Goal: Task Accomplishment & Management: Use online tool/utility

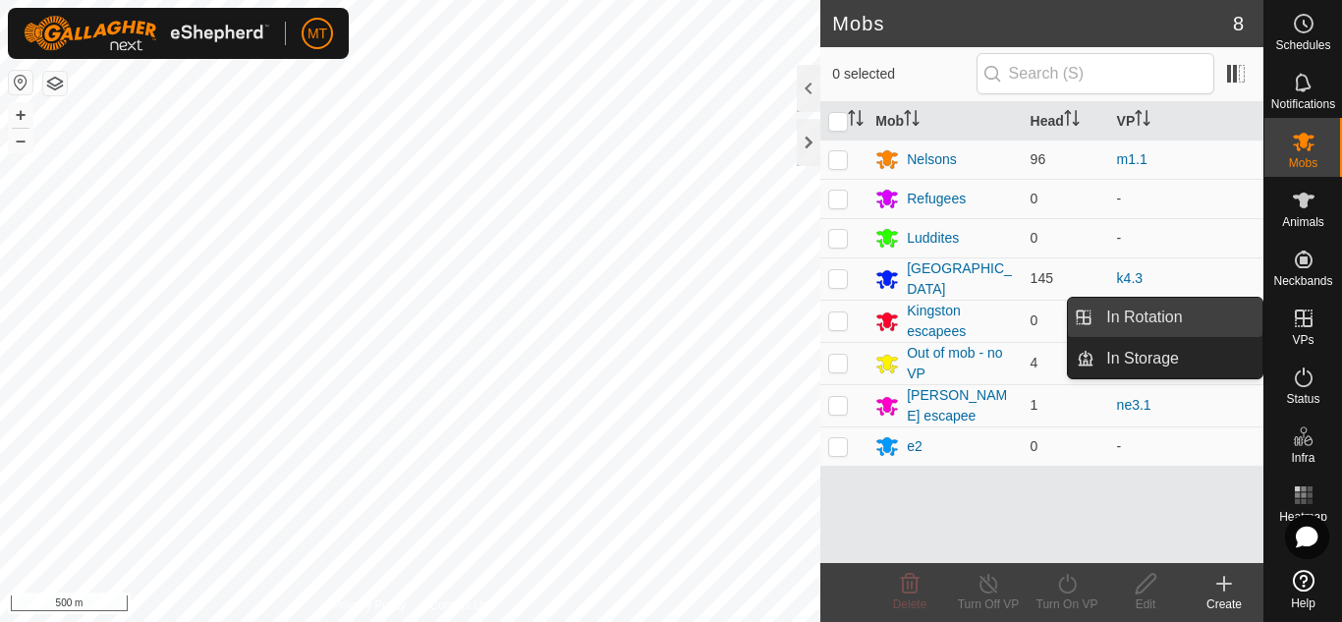
click at [1137, 321] on link "In Rotation" at bounding box center [1179, 317] width 168 height 39
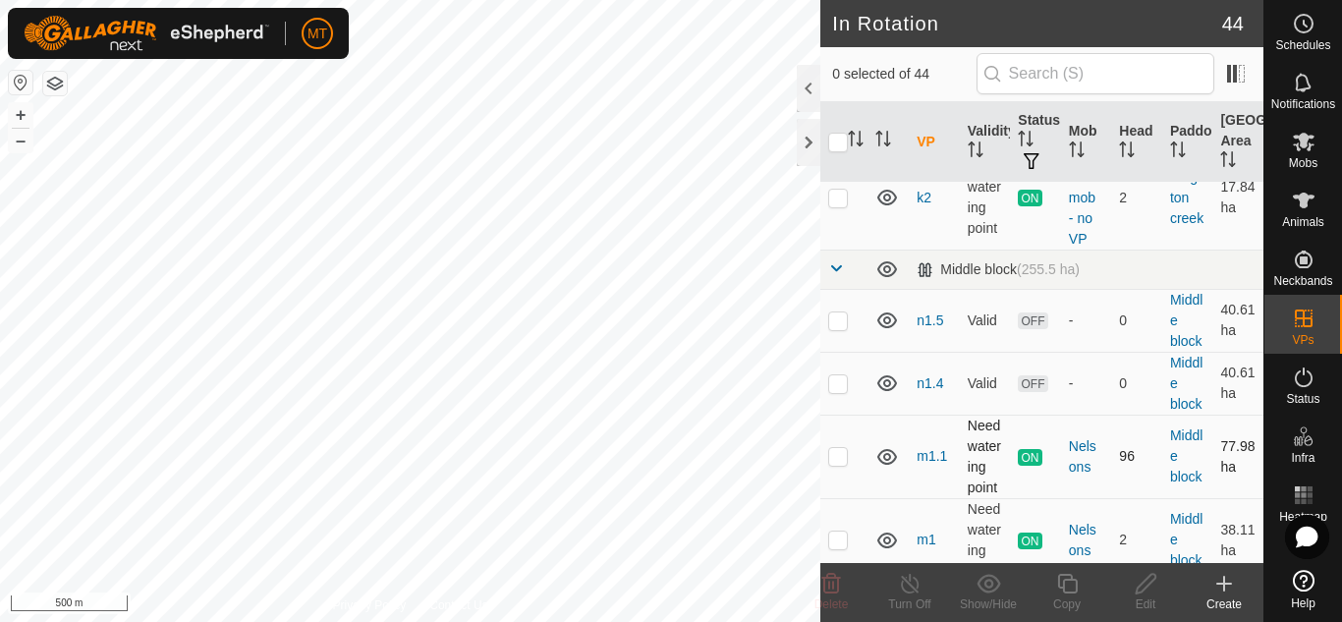
scroll to position [1465, 0]
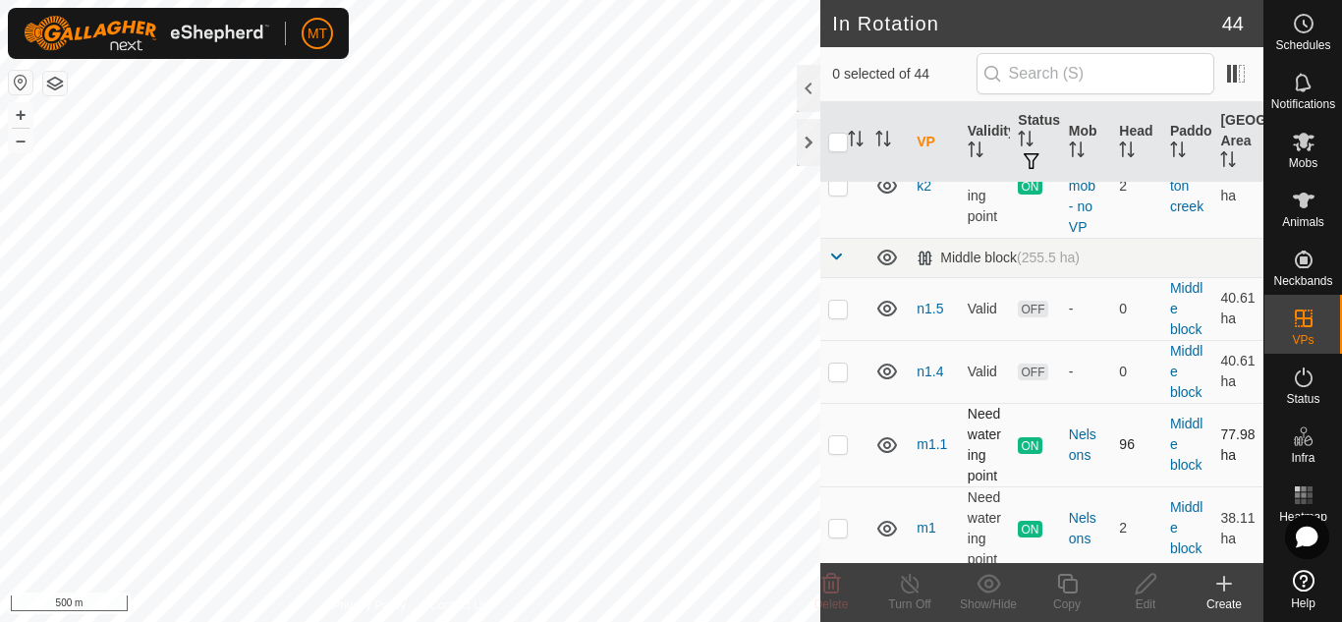
click at [838, 436] on p-checkbox at bounding box center [838, 444] width 20 height 16
checkbox input "true"
click at [1063, 587] on icon at bounding box center [1067, 584] width 20 height 20
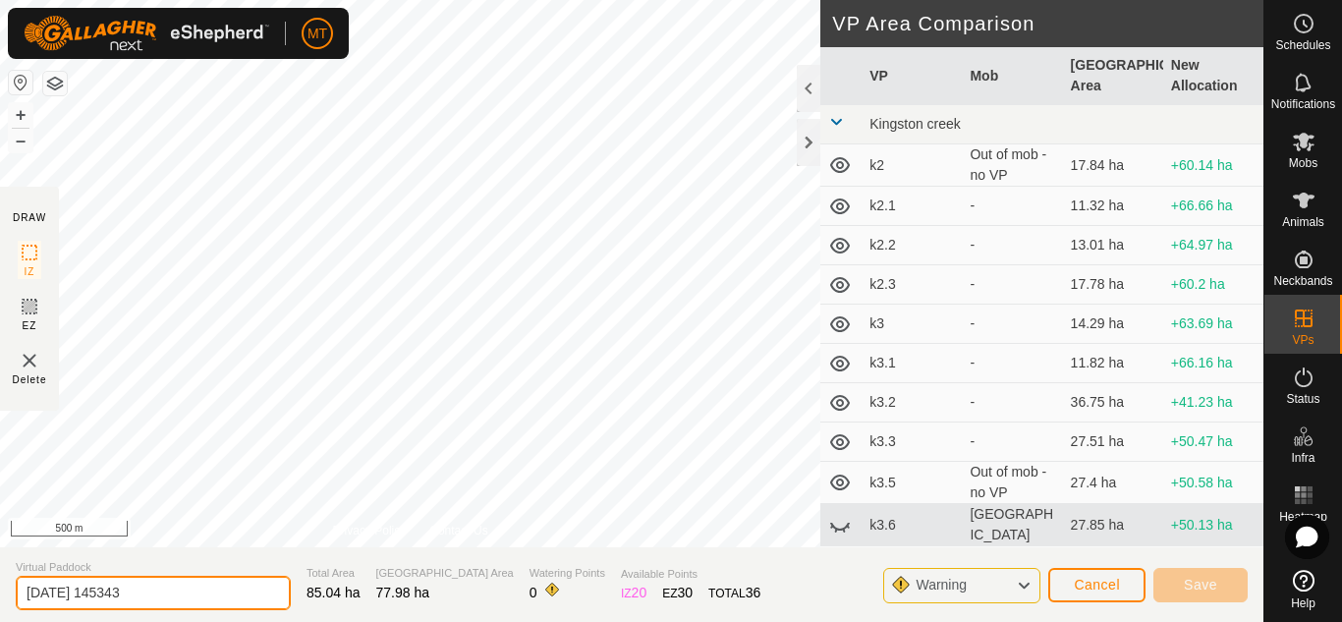
drag, startPoint x: 159, startPoint y: 591, endPoint x: 0, endPoint y: 580, distance: 159.6
click at [0, 580] on section "Virtual Paddock 2025-08-12 145343 Total Area 85.04 ha Grazing Area 77.98 ha Wat…" at bounding box center [632, 584] width 1264 height 75
type input "m1.2"
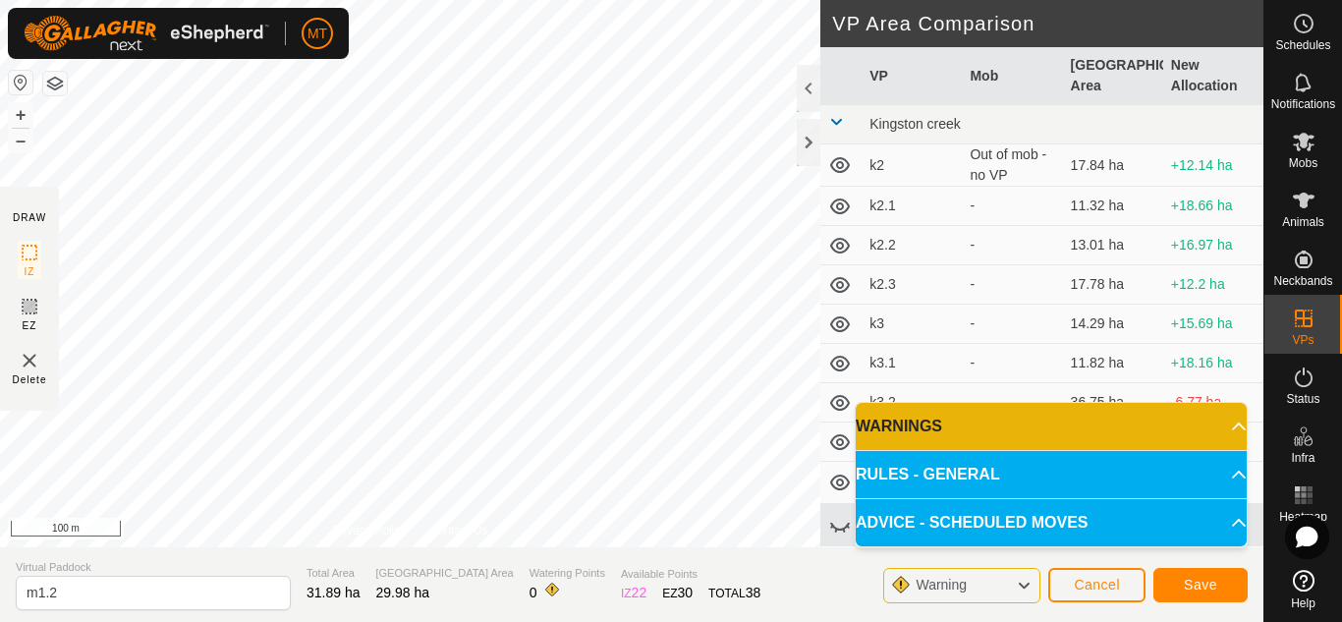
click at [642, 0] on html "MT Schedules Notifications Mobs Animals Neckbands VPs Status Infra Heatmap Help…" at bounding box center [671, 311] width 1342 height 622
click at [1193, 578] on span "Save" at bounding box center [1200, 585] width 33 height 16
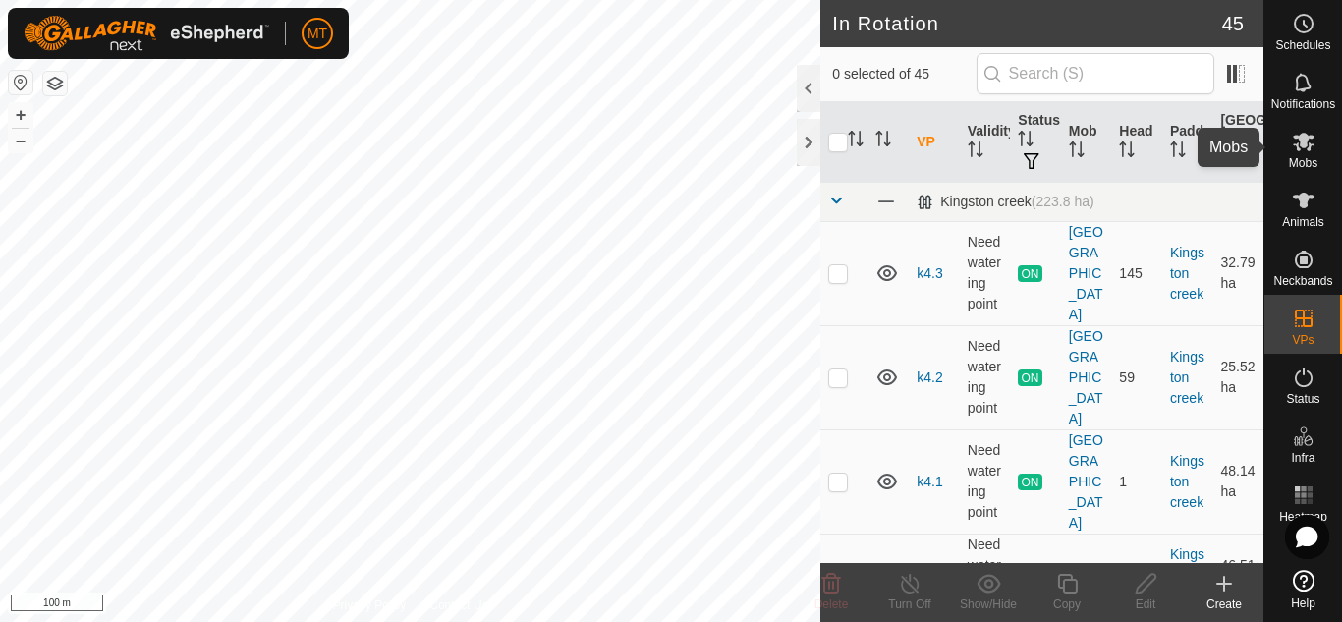
click at [1307, 163] on span "Mobs" at bounding box center [1303, 163] width 28 height 12
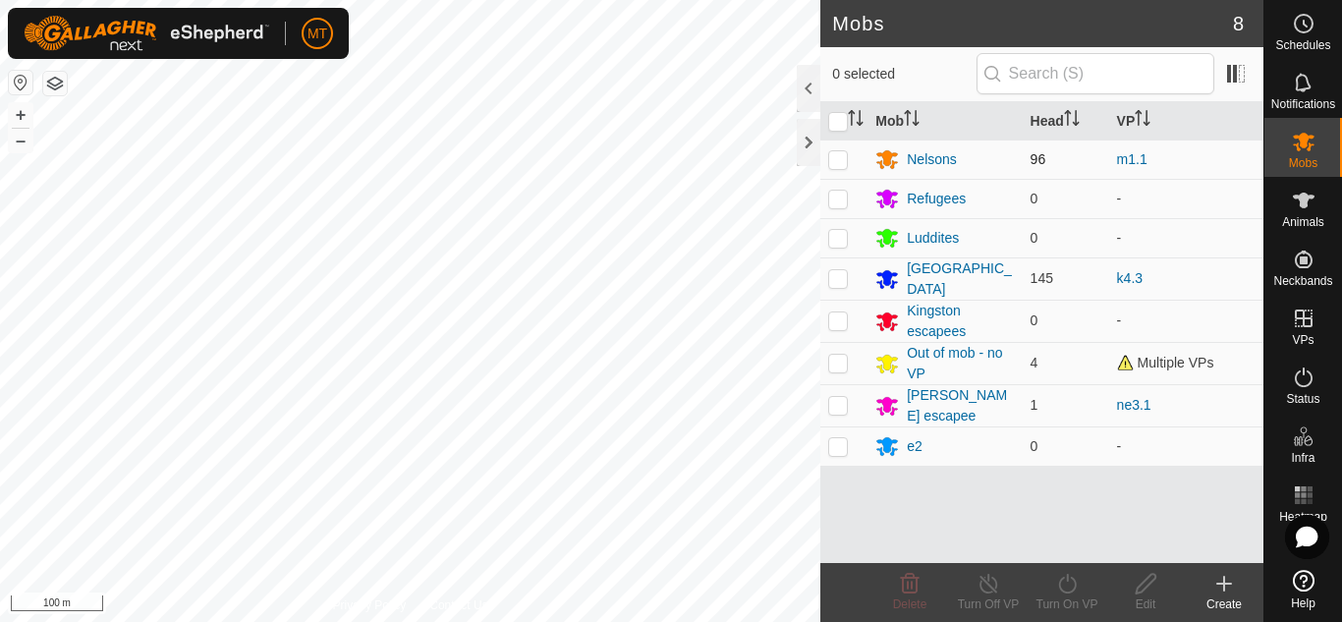
click at [840, 164] on p-checkbox at bounding box center [838, 159] width 20 height 16
checkbox input "true"
click at [1058, 590] on icon at bounding box center [1067, 584] width 25 height 24
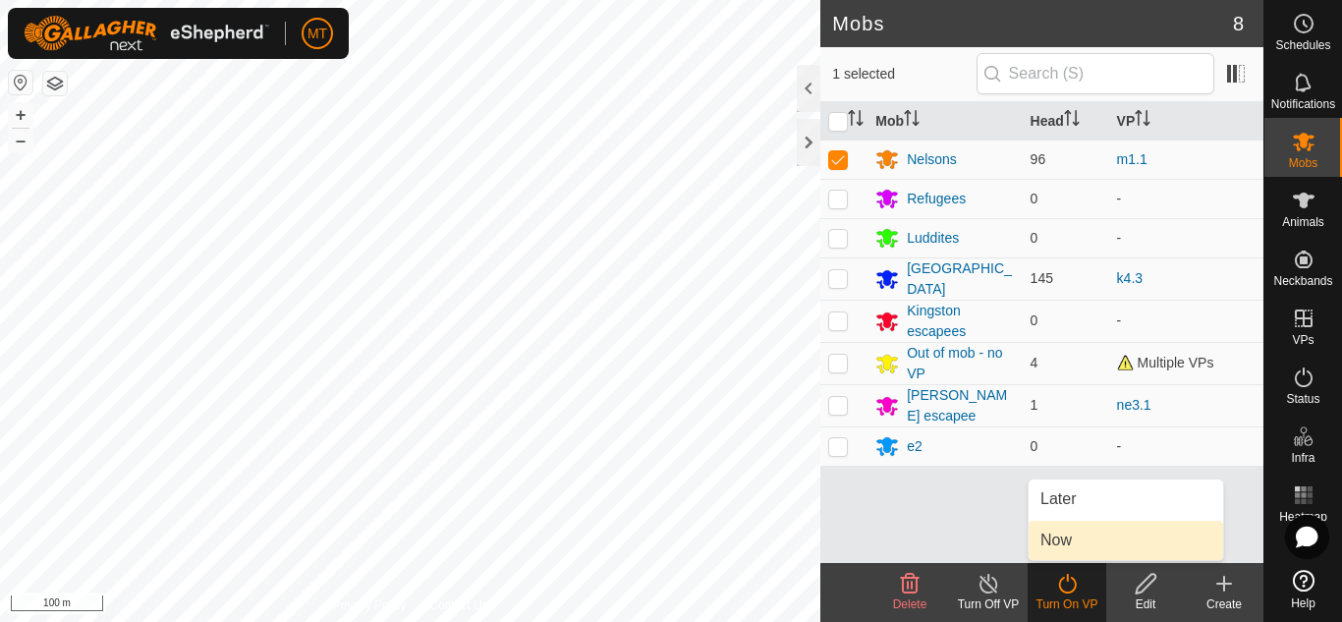
click at [1063, 534] on link "Now" at bounding box center [1126, 540] width 195 height 39
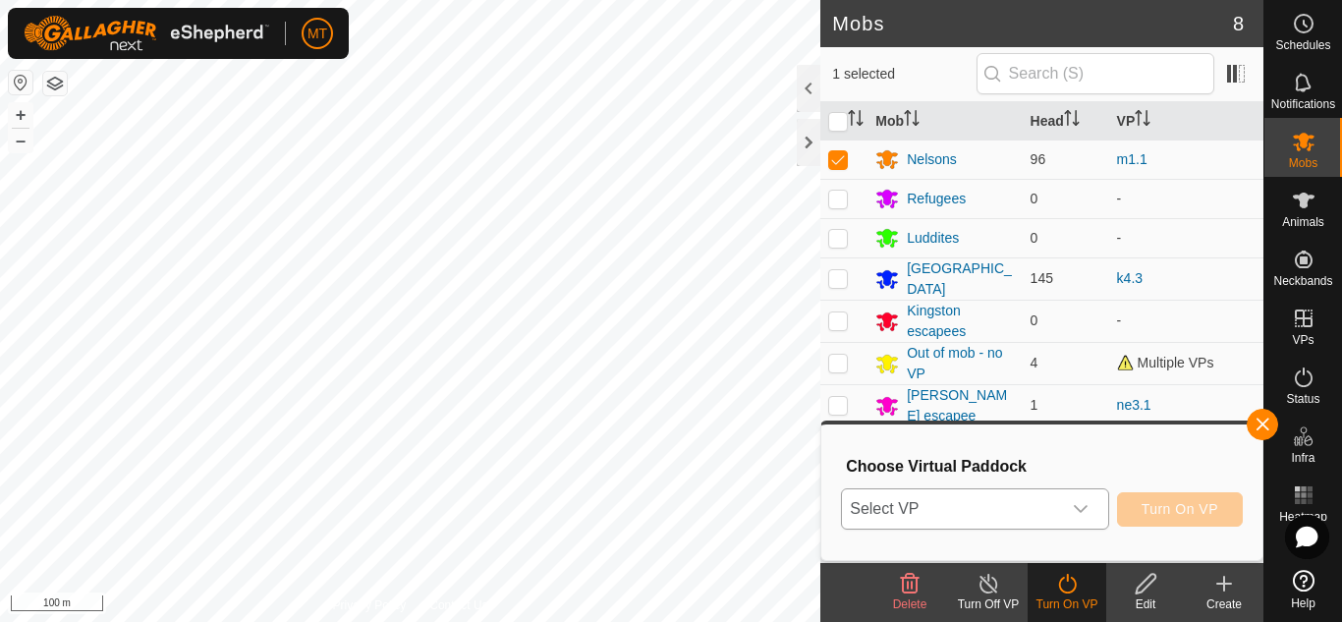
click at [1001, 496] on span "Select VP" at bounding box center [951, 508] width 218 height 39
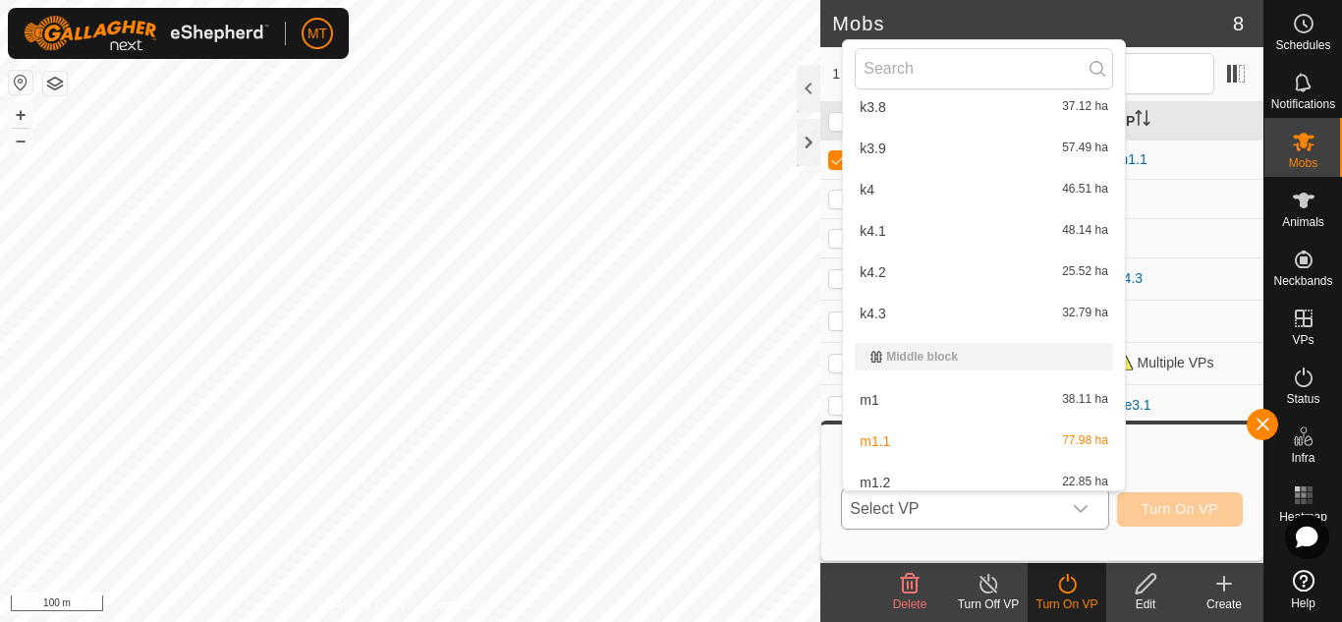
scroll to position [566, 0]
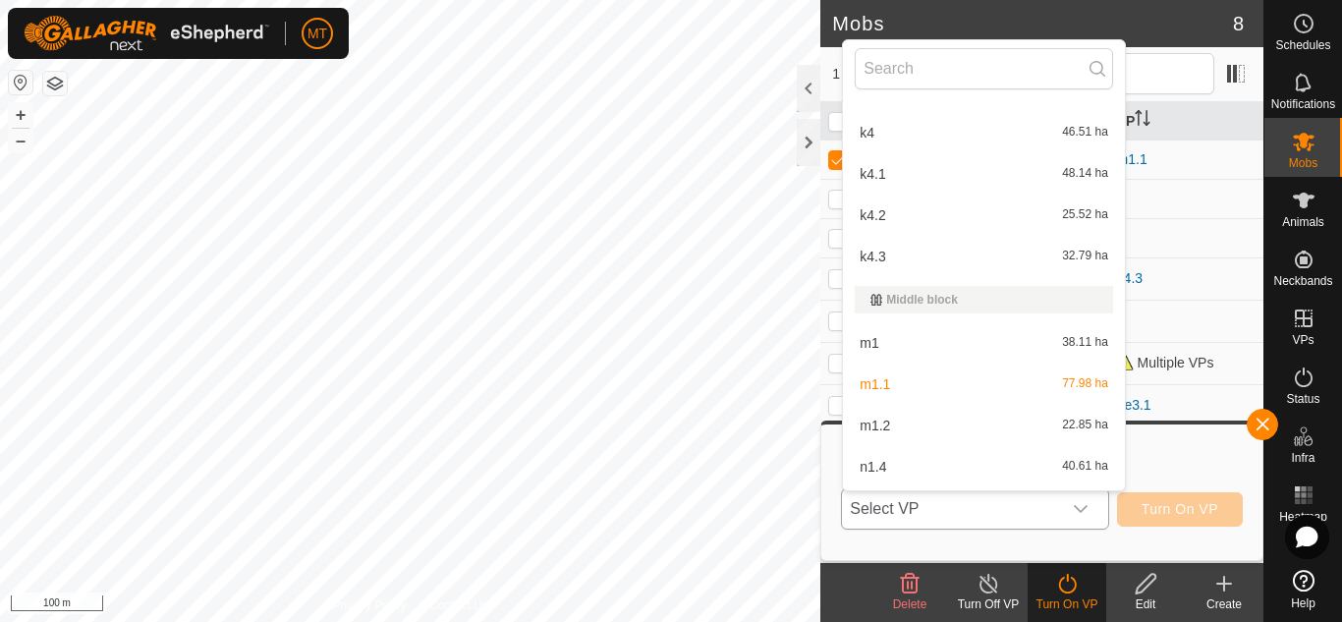
click at [901, 420] on li "m1.2 22.85 ha" at bounding box center [984, 425] width 282 height 39
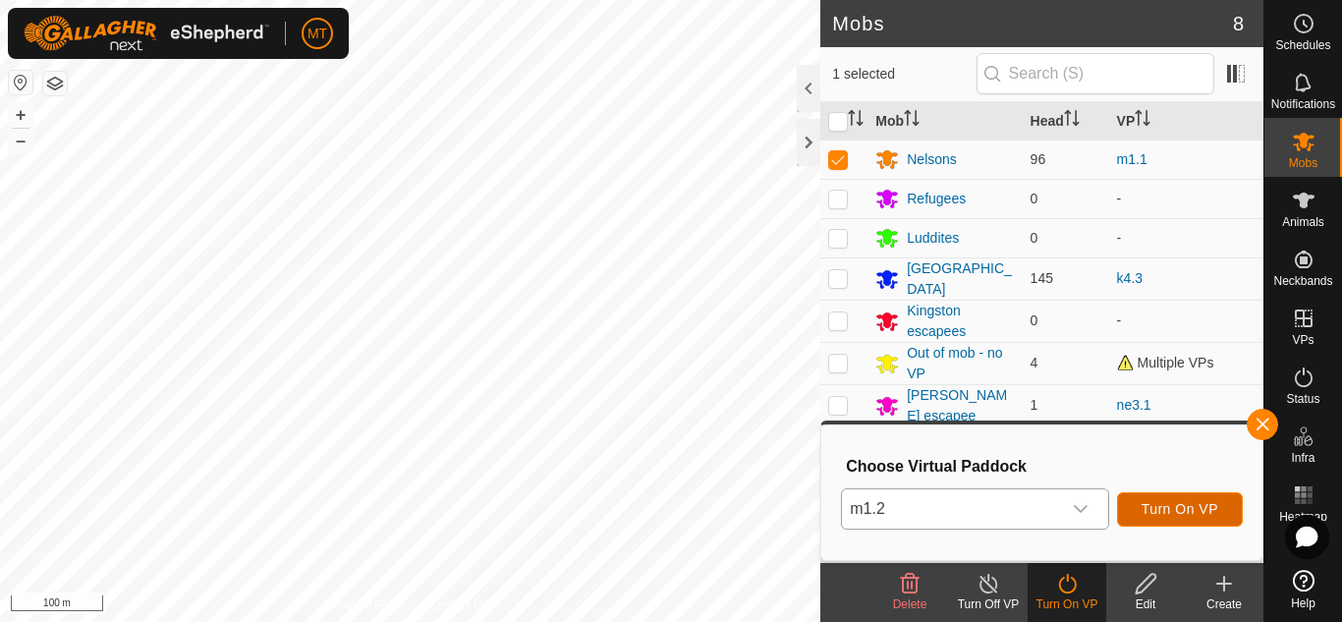
click at [1164, 506] on span "Turn On VP" at bounding box center [1180, 509] width 77 height 16
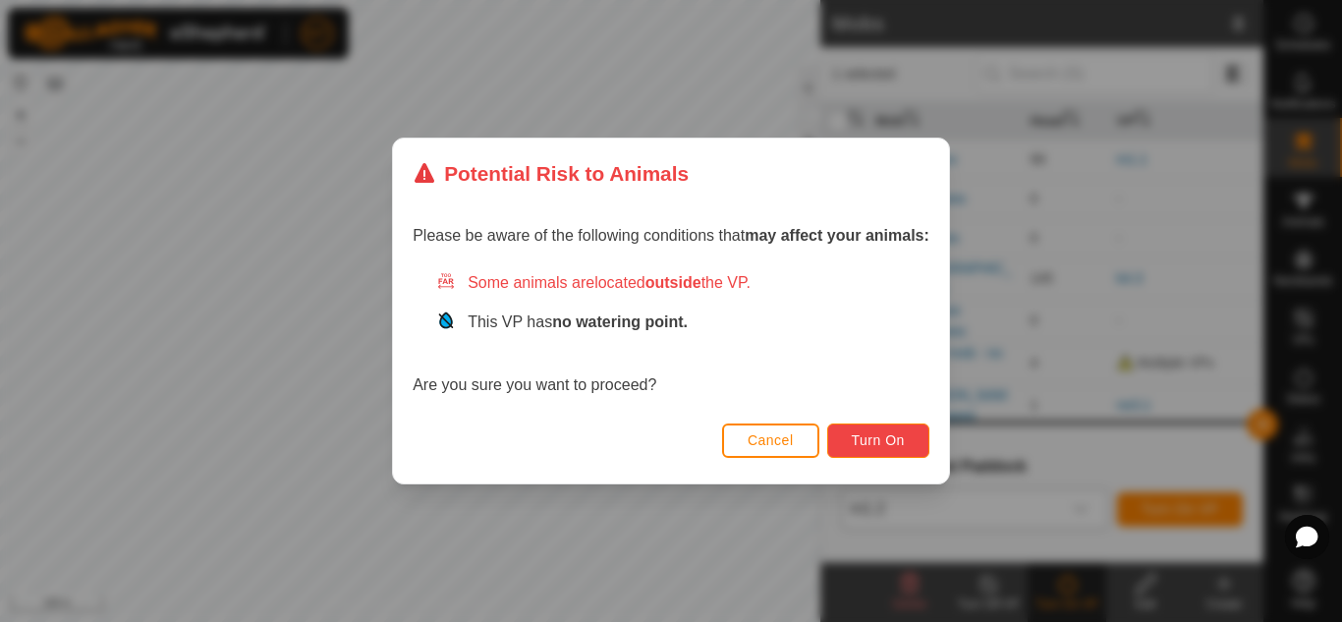
click at [883, 440] on span "Turn On" at bounding box center [878, 440] width 53 height 16
